Goal: Navigation & Orientation: Find specific page/section

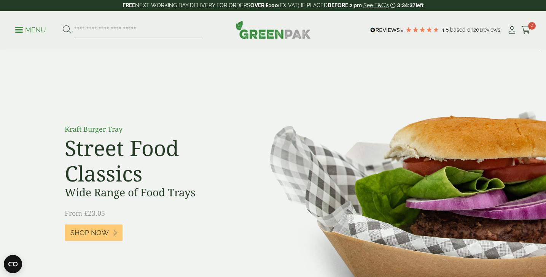
click at [17, 33] on p "Menu" at bounding box center [30, 29] width 31 height 9
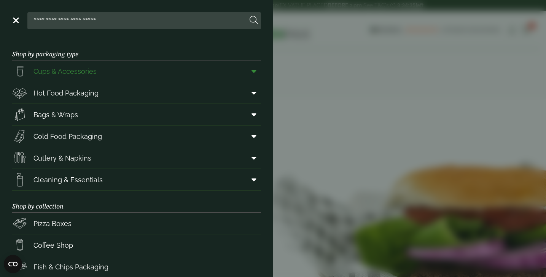
click at [222, 79] on link "Cups & Accessories" at bounding box center [136, 70] width 249 height 21
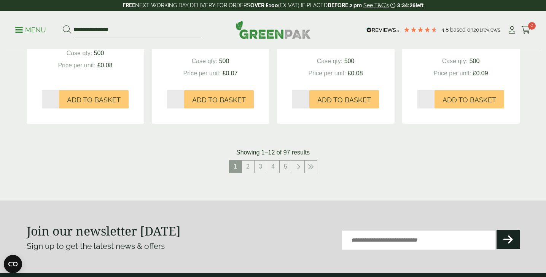
scroll to position [852, 0]
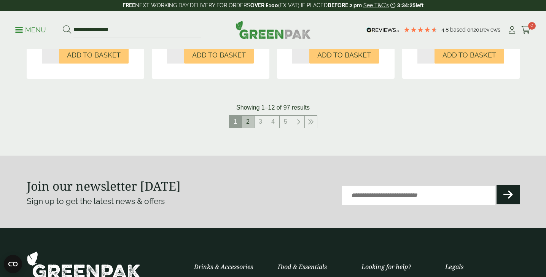
click at [251, 119] on link "2" at bounding box center [248, 122] width 12 height 12
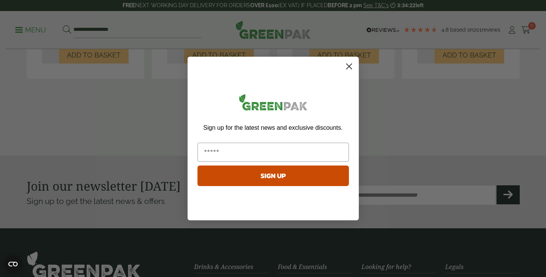
click at [347, 70] on circle "Close dialog" at bounding box center [348, 66] width 13 height 13
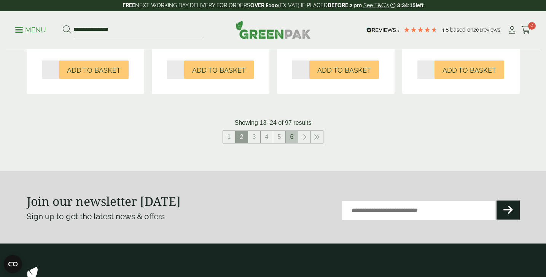
scroll to position [842, 0]
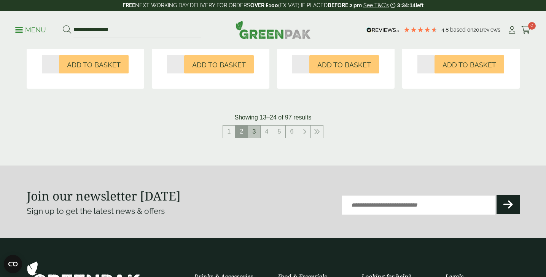
click at [254, 127] on link "3" at bounding box center [254, 132] width 12 height 12
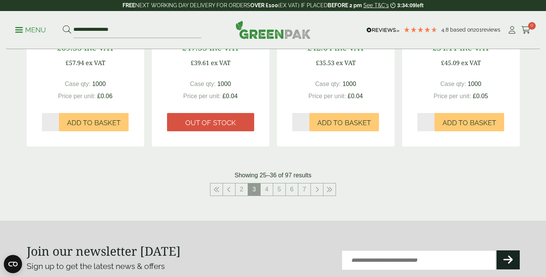
scroll to position [790, 0]
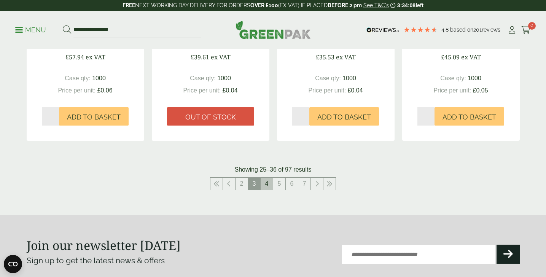
click at [271, 182] on link "4" at bounding box center [267, 184] width 12 height 12
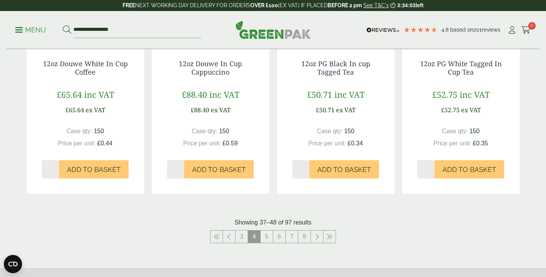
scroll to position [769, 0]
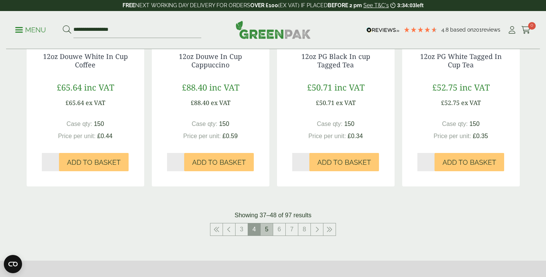
click at [270, 229] on link "5" at bounding box center [267, 229] width 12 height 12
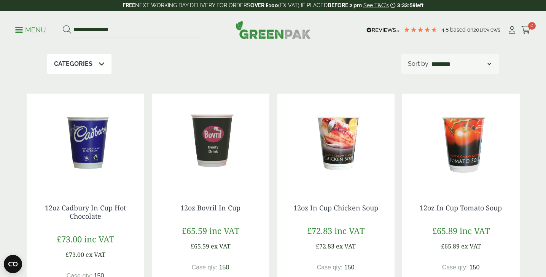
scroll to position [99, 0]
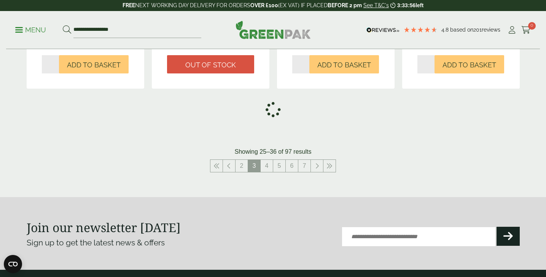
scroll to position [852, 0]
